Goal: Complete application form: Complete application form

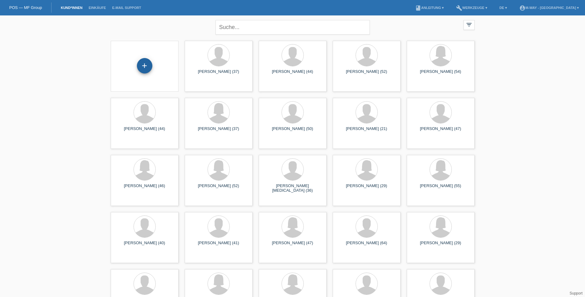
click at [141, 69] on div "+" at bounding box center [144, 65] width 15 height 15
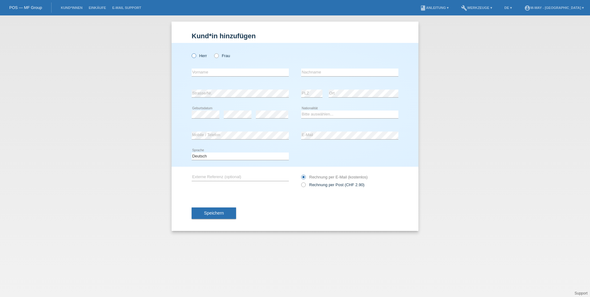
click at [194, 58] on label "Herr" at bounding box center [199, 55] width 15 height 5
click at [194, 57] on input "Herr" at bounding box center [194, 55] width 4 height 4
radio input "true"
click at [209, 74] on input "text" at bounding box center [240, 72] width 97 height 8
type input "zef"
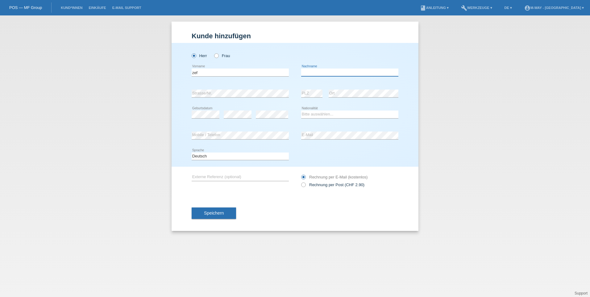
click at [351, 70] on input "text" at bounding box center [349, 72] width 97 height 8
type input "rasi"
click at [316, 113] on select "Bitte auswählen... Schweiz Deutschland Liechtenstein Österreich ------------ Af…" at bounding box center [349, 113] width 97 height 7
select select "XK"
click at [301, 110] on select "Bitte auswählen... Schweiz Deutschland Liechtenstein Österreich ------------ Af…" at bounding box center [349, 113] width 97 height 7
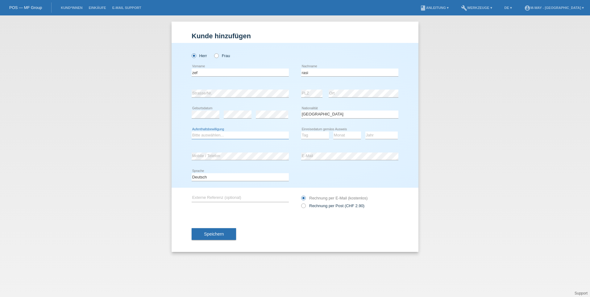
click at [211, 132] on select "Bitte auswählen... C B B - Flüchtlingsstatus Andere" at bounding box center [240, 134] width 97 height 7
select select "C"
click at [192, 131] on select "Bitte auswählen... C B B - Flüchtlingsstatus Andere" at bounding box center [240, 134] width 97 height 7
drag, startPoint x: 194, startPoint y: 72, endPoint x: 187, endPoint y: 72, distance: 6.5
click at [188, 72] on div "Herr Frau zef error Vorname C" at bounding box center [294, 115] width 247 height 145
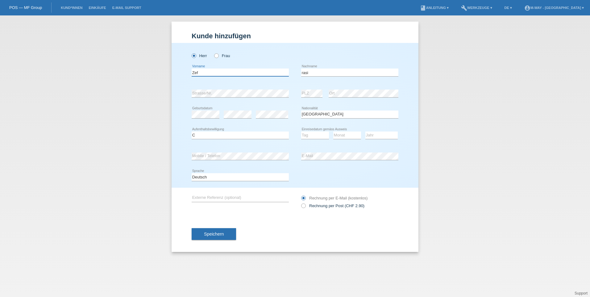
type input "Zef"
click at [302, 73] on input "rasi" at bounding box center [349, 72] width 97 height 8
type input "Rasi"
click at [310, 138] on select "Tag 01 02 03 04 05 06 07 08 09 10 11" at bounding box center [315, 134] width 28 height 7
select select "31"
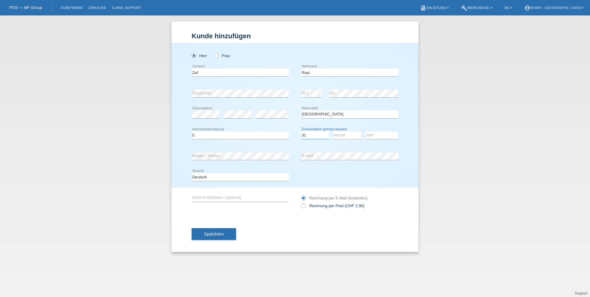
click at [301, 131] on select "Tag 01 02 03 04 05 06 07 08 09 10 11" at bounding box center [315, 134] width 28 height 7
click at [347, 133] on select "Monat 01 02 03 04 05 06 07 08 09 10 11" at bounding box center [347, 134] width 28 height 7
select select "10"
click at [333, 131] on select "Monat 01 02 03 04 05 06 07 08 09 10 11" at bounding box center [347, 134] width 28 height 7
click at [383, 136] on select "Jahr 2025 2024 2023 2022 2021 2020 2019 2018 2017 2016 2015 2014 2013 2012 2011…" at bounding box center [381, 134] width 32 height 7
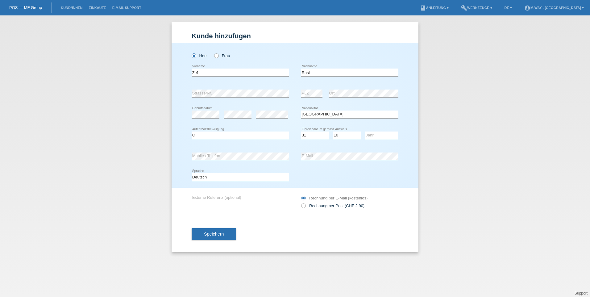
select select "2019"
click at [365, 131] on select "Jahr 2025 2024 2023 2022 2021 2020 2019 2018 2017 2016 2015 2014 2013 2012 2011…" at bounding box center [381, 134] width 32 height 7
click at [213, 233] on span "Speichern" at bounding box center [214, 233] width 20 height 5
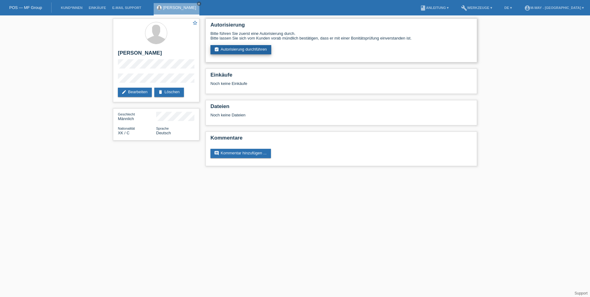
click at [234, 47] on link "assignment_turned_in Autorisierung durchführen" at bounding box center [240, 49] width 61 height 9
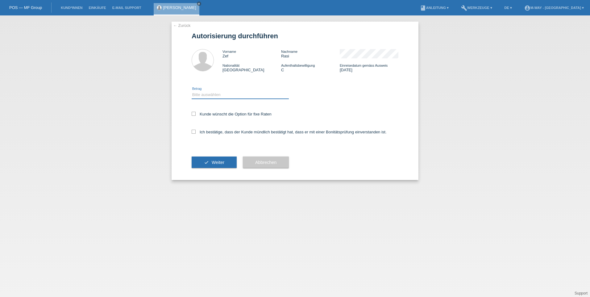
click at [212, 96] on select "Bitte auswählen CHF 1.00 - CHF 499.00 CHF 500.00 - CHF 1'999.00 CHF 2'000.00 - …" at bounding box center [240, 94] width 97 height 7
select select "3"
click at [192, 91] on select "Bitte auswählen CHF 1.00 - CHF 499.00 CHF 500.00 - CHF 1'999.00 CHF 2'000.00 - …" at bounding box center [240, 94] width 97 height 7
click at [197, 113] on label "Kunde wünscht die Option für fixe Raten" at bounding box center [232, 114] width 80 height 5
click at [196, 113] on input "Kunde wünscht die Option für fixe Raten" at bounding box center [194, 114] width 4 height 4
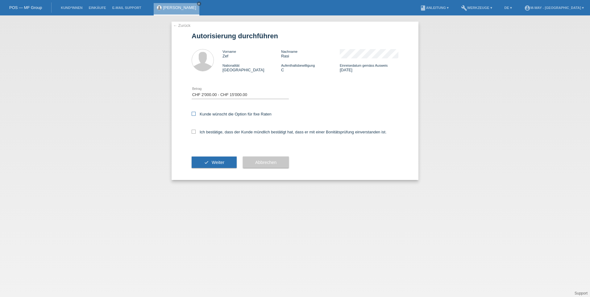
checkbox input "true"
click at [194, 130] on icon at bounding box center [194, 132] width 4 height 4
click at [194, 130] on input "Ich bestätige, dass der Kunde mündlich bestätigt hat, dass er mit einer Bonität…" at bounding box center [194, 132] width 4 height 4
checkbox input "true"
click at [204, 161] on button "check Weiter" at bounding box center [214, 162] width 45 height 12
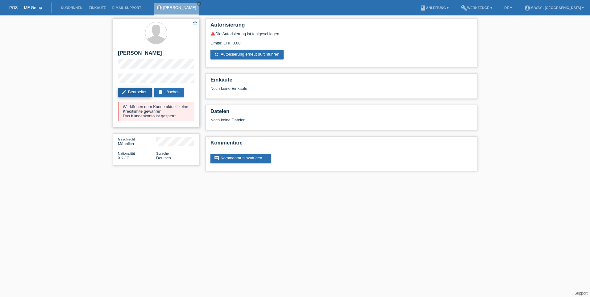
click at [127, 92] on link "edit Bearbeiten" at bounding box center [135, 92] width 34 height 9
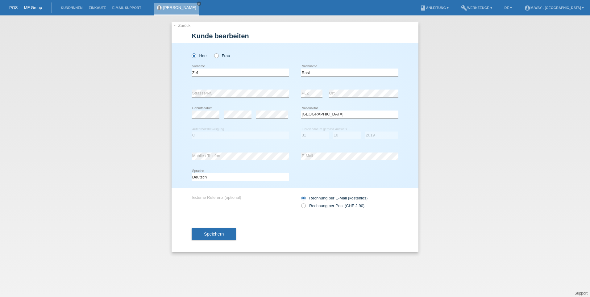
select select "XK"
select select "C"
select select "31"
select select "10"
select select "2019"
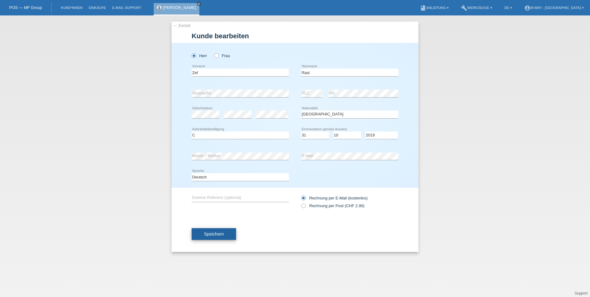
click at [215, 234] on span "Speichern" at bounding box center [214, 233] width 20 height 5
